Goal: Task Accomplishment & Management: Use online tool/utility

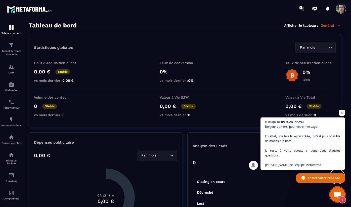
scroll to position [83, 0]
click at [343, 112] on span "Ouvrir le chat" at bounding box center [342, 113] width 6 height 6
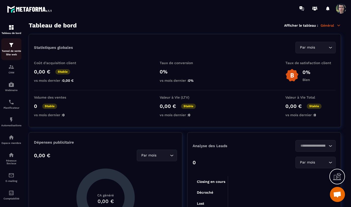
click at [11, 51] on p "Tunnel de vente Site web" at bounding box center [11, 52] width 20 height 7
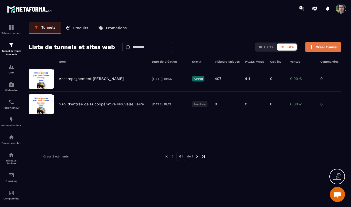
click at [329, 49] on span "Créer tunnel" at bounding box center [327, 47] width 22 height 5
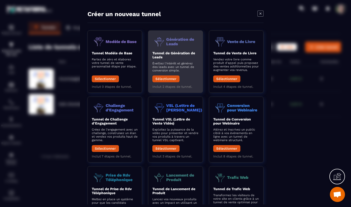
click at [187, 70] on p "Éveillez l'intérêt et générez des leads avec un tunnel de conversion simple." at bounding box center [176, 66] width 46 height 11
click at [166, 80] on button "Sélectionner" at bounding box center [166, 78] width 27 height 7
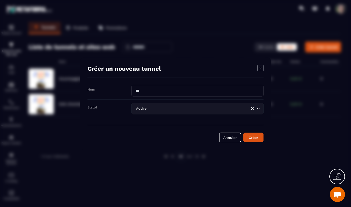
click at [150, 92] on input "Modal window" at bounding box center [198, 91] width 132 height 12
type input "**********"
click at [215, 109] on input "Search for option" at bounding box center [199, 109] width 103 height 6
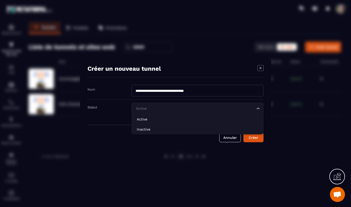
click at [215, 109] on input "Search for option" at bounding box center [195, 109] width 121 height 6
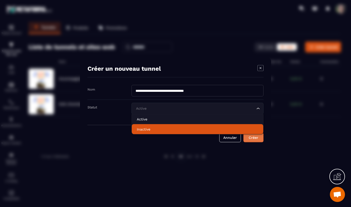
click at [258, 138] on div "Créer" at bounding box center [254, 137] width 14 height 5
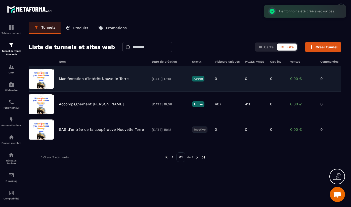
click at [137, 80] on div "Manifestation d'intérêt Nouvelle Terre" at bounding box center [103, 79] width 88 height 5
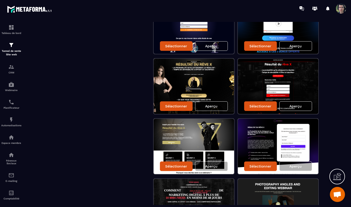
scroll to position [614, 0]
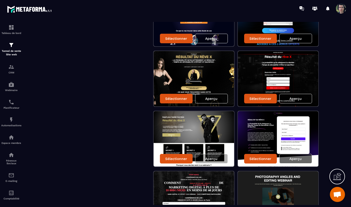
click at [305, 158] on div "Aperçu" at bounding box center [296, 159] width 33 height 10
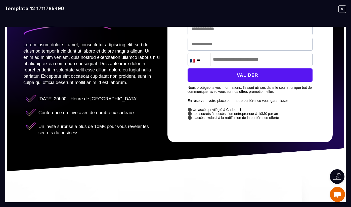
scroll to position [0, 0]
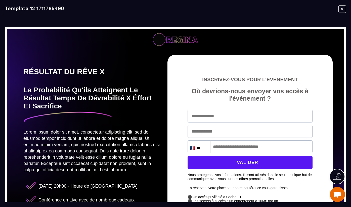
click at [344, 8] on icon "Modal window" at bounding box center [343, 9] width 8 height 8
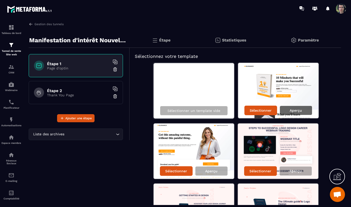
click at [295, 110] on p "Aperçu" at bounding box center [296, 110] width 12 height 4
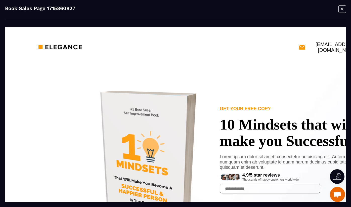
click at [342, 11] on icon "Modal window" at bounding box center [343, 9] width 8 height 8
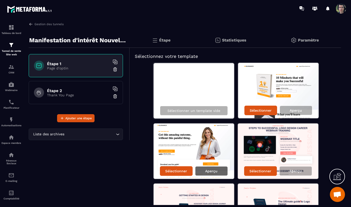
click at [212, 171] on p "Aperçu" at bounding box center [211, 171] width 12 height 4
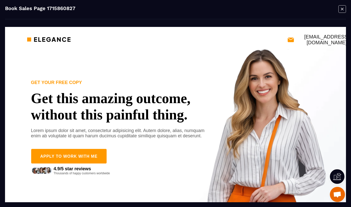
click at [343, 10] on icon "Modal window" at bounding box center [343, 9] width 8 height 8
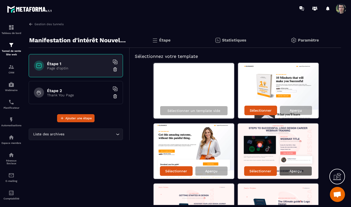
click at [297, 173] on p "Aperçu" at bounding box center [296, 171] width 12 height 4
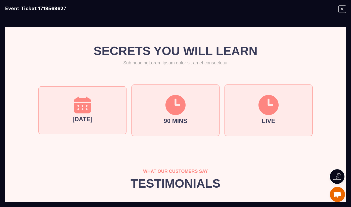
scroll to position [331, 0]
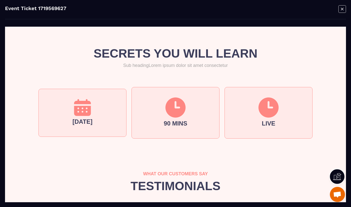
click at [341, 8] on icon "Modal window" at bounding box center [343, 9] width 8 height 8
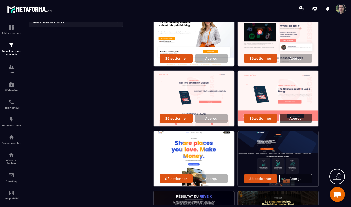
scroll to position [113, 0]
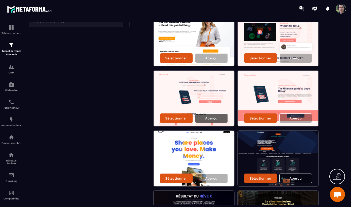
click at [214, 118] on p "Aperçu" at bounding box center [211, 118] width 12 height 4
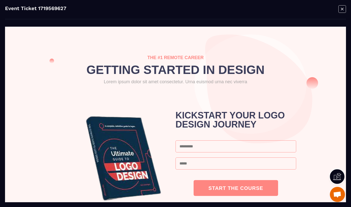
scroll to position [44, 0]
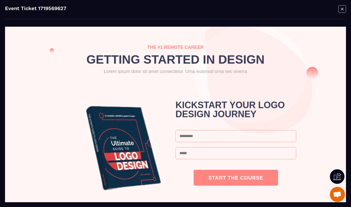
click at [343, 10] on icon "Modal window" at bounding box center [342, 9] width 3 height 3
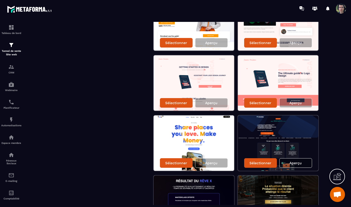
scroll to position [131, 0]
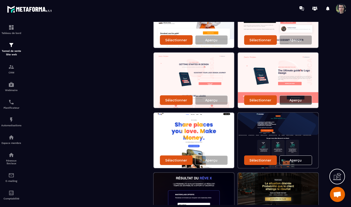
click at [297, 98] on p "Aperçu" at bounding box center [296, 100] width 12 height 4
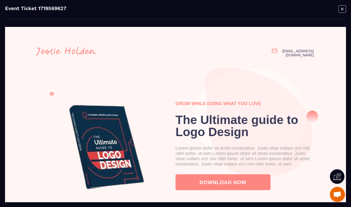
scroll to position [0, 0]
click at [342, 11] on icon "Modal window" at bounding box center [343, 9] width 8 height 8
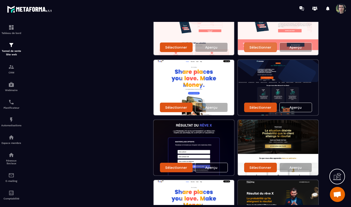
scroll to position [185, 0]
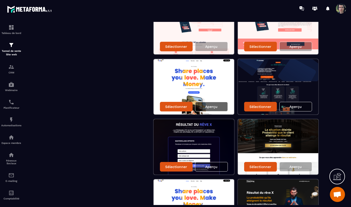
click at [214, 109] on div "Aperçu" at bounding box center [211, 107] width 33 height 10
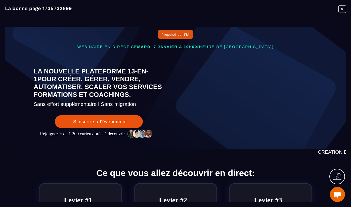
scroll to position [0, 0]
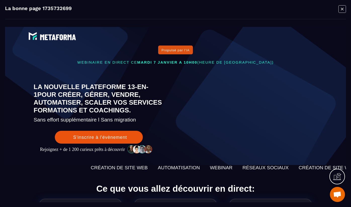
click at [344, 8] on icon "Modal window" at bounding box center [343, 9] width 8 height 8
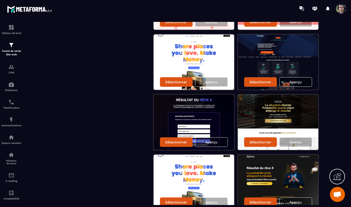
scroll to position [211, 0]
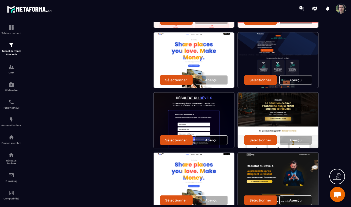
click at [220, 141] on div "Aperçu" at bounding box center [211, 140] width 33 height 10
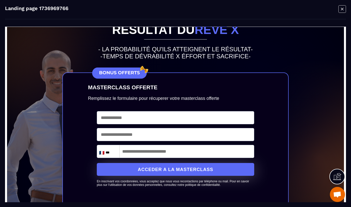
scroll to position [0, 0]
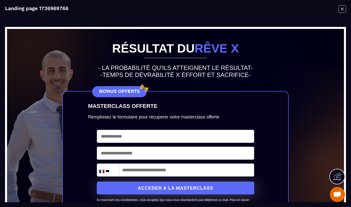
click at [342, 11] on icon "Modal window" at bounding box center [343, 9] width 8 height 8
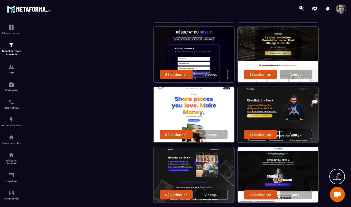
scroll to position [279, 0]
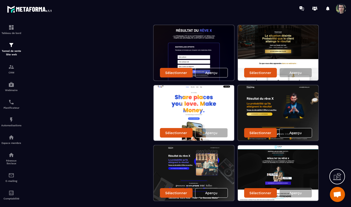
click at [301, 134] on p "Aperçu" at bounding box center [296, 133] width 12 height 4
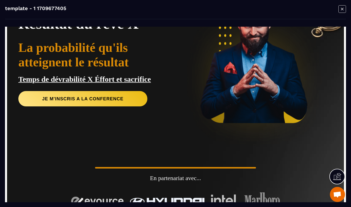
scroll to position [0, 0]
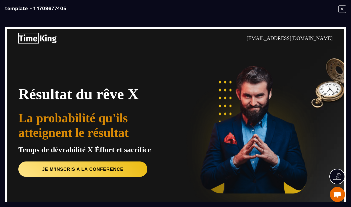
click at [340, 10] on icon "Modal window" at bounding box center [343, 9] width 8 height 8
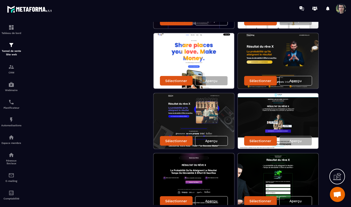
scroll to position [334, 0]
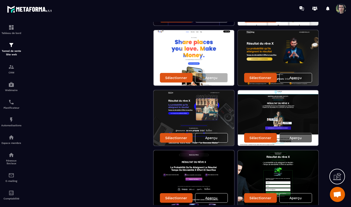
click at [292, 138] on p "Aperçu" at bounding box center [296, 138] width 12 height 4
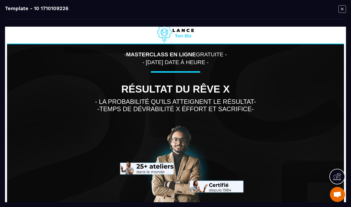
scroll to position [0, 0]
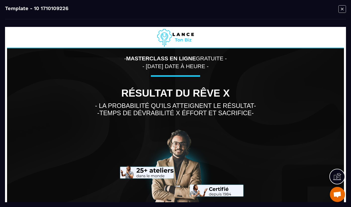
click at [343, 11] on icon "Modal window" at bounding box center [343, 9] width 8 height 8
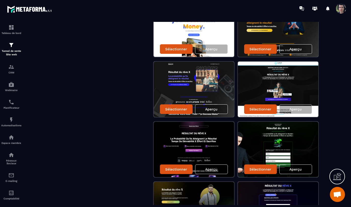
scroll to position [365, 0]
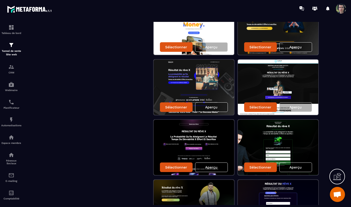
click at [215, 168] on p "Aperçu" at bounding box center [211, 167] width 12 height 4
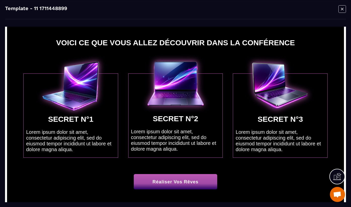
scroll to position [227, 0]
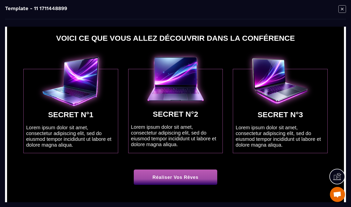
click at [183, 93] on img at bounding box center [175, 79] width 57 height 45
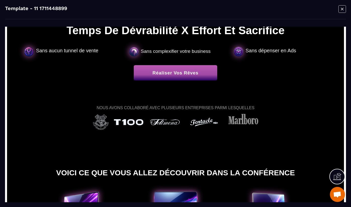
scroll to position [0, 0]
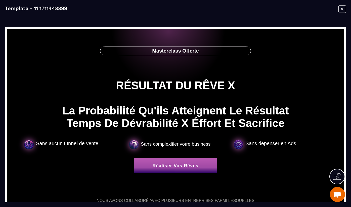
click at [343, 9] on icon "Modal window" at bounding box center [343, 9] width 8 height 8
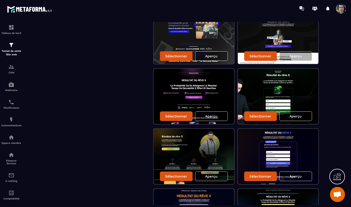
scroll to position [426, 0]
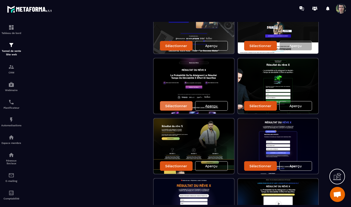
click at [181, 106] on p "Sélectionner" at bounding box center [176, 106] width 22 height 4
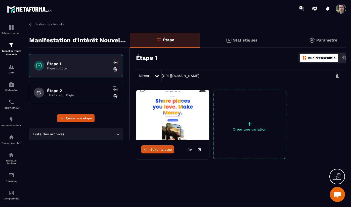
scroll to position [0, 0]
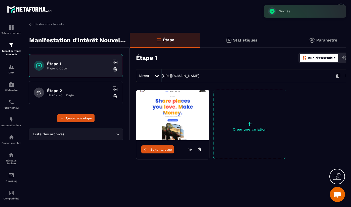
click at [160, 150] on span "Éditer la page" at bounding box center [162, 150] width 22 height 4
